Goal: Transaction & Acquisition: Purchase product/service

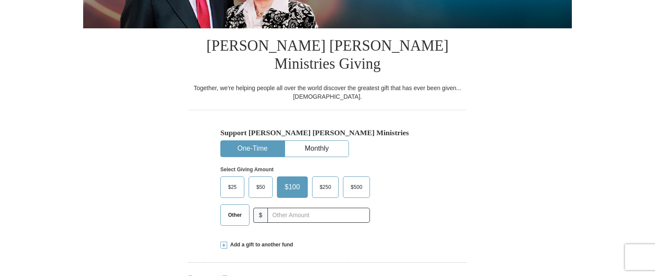
select select "SC"
click at [232, 208] on span "Other" at bounding box center [235, 214] width 22 height 13
click at [0, 0] on input "Other" at bounding box center [0, 0] width 0 height 0
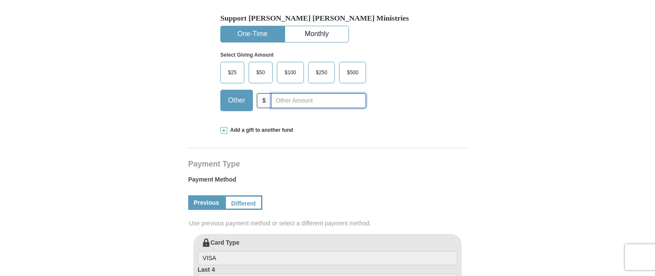
scroll to position [289, 0]
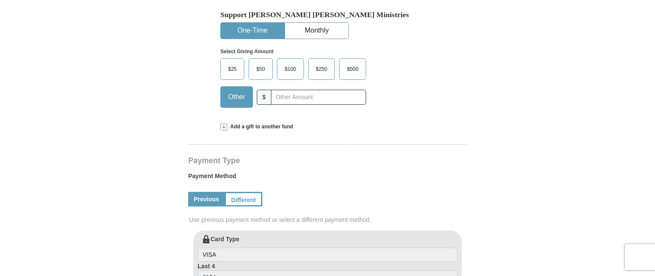
click at [279, 123] on span "Add a gift to another fund" at bounding box center [260, 126] width 66 height 7
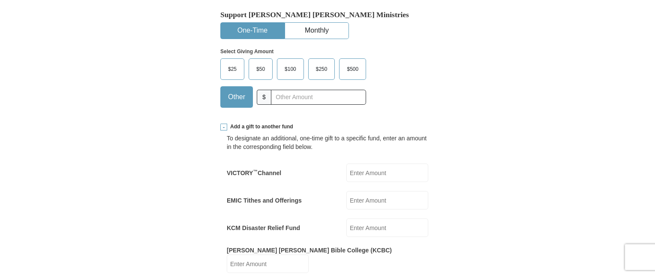
click at [374, 163] on input "VICTORY ™ Channel" at bounding box center [388, 172] width 82 height 18
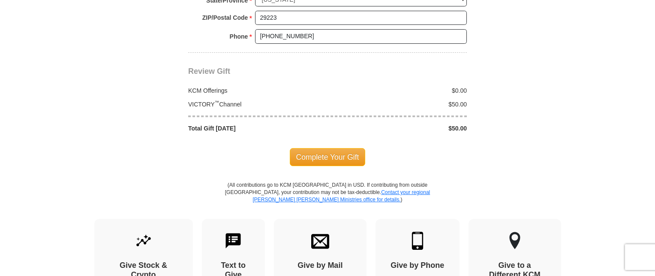
scroll to position [920, 0]
type input "50.00"
click at [330, 148] on span "Complete Your Gift" at bounding box center [328, 157] width 76 height 18
